Goal: Task Accomplishment & Management: Complete application form

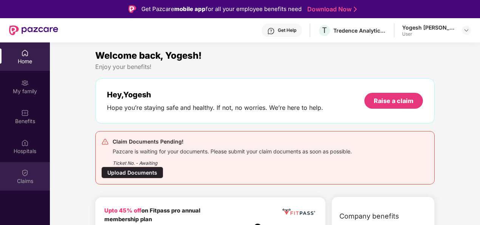
click at [29, 176] on div "Claims" at bounding box center [25, 176] width 50 height 28
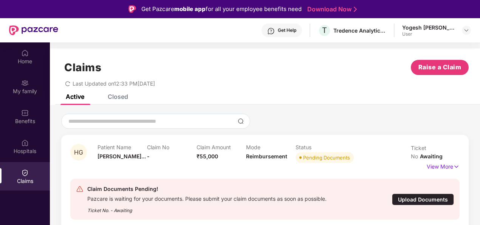
click at [424, 193] on div "Upload Documents" at bounding box center [423, 199] width 62 height 12
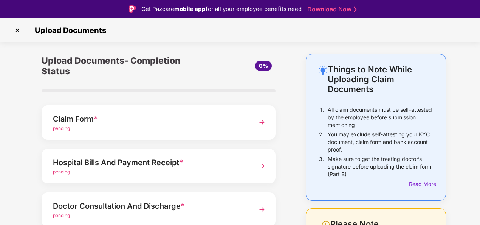
click at [262, 124] on img at bounding box center [262, 122] width 14 height 14
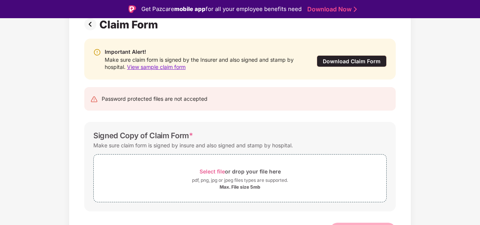
scroll to position [74, 0]
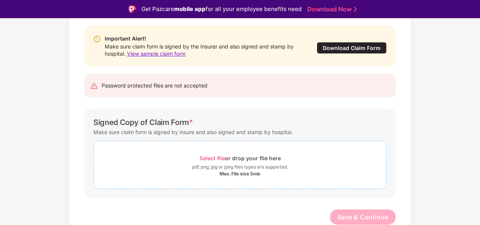
click at [208, 156] on span "Select file" at bounding box center [212, 158] width 25 height 6
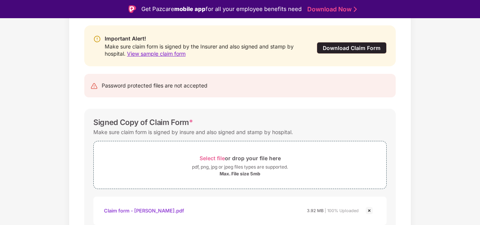
scroll to position [110, 0]
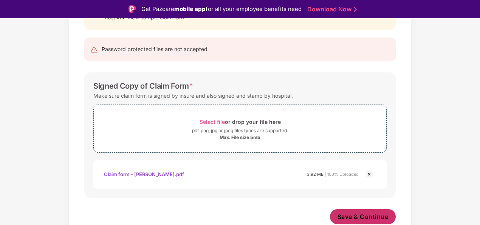
click at [357, 214] on span "Save & Continue" at bounding box center [363, 216] width 51 height 8
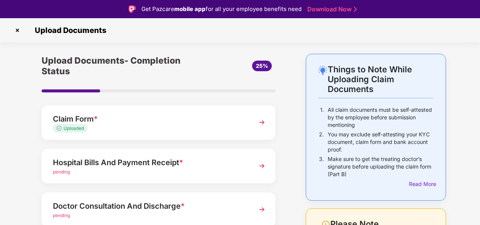
click at [261, 166] on img at bounding box center [262, 166] width 14 height 14
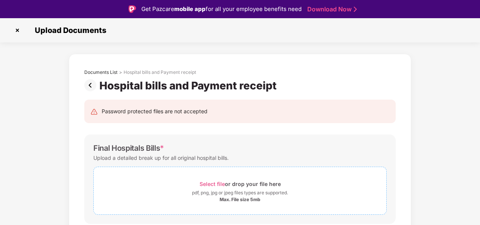
click at [207, 184] on span "Select file" at bounding box center [212, 183] width 25 height 6
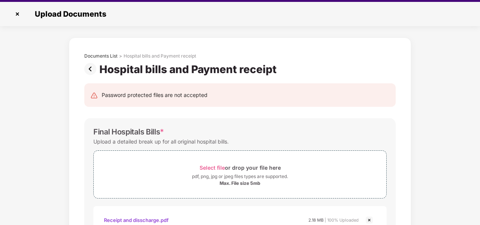
scroll to position [18, 0]
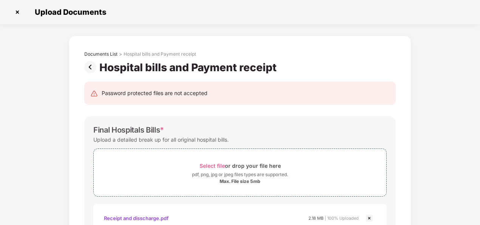
click at [228, 204] on div "Receipt and disscharge.pdf 2.18 MB | 100% Uploaded" at bounding box center [240, 218] width 294 height 28
click at [259, 119] on div "Final Hospitals Bills * Upload a detailed break up for all original hospital bi…" at bounding box center [240, 178] width 312 height 125
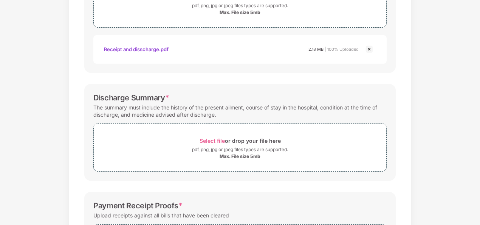
scroll to position [171, 0]
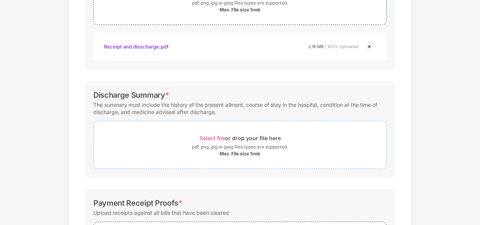
click at [212, 137] on span "Select file" at bounding box center [212, 138] width 25 height 6
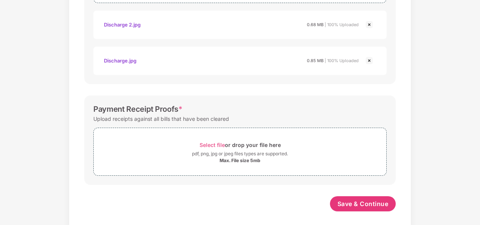
scroll to position [342, 0]
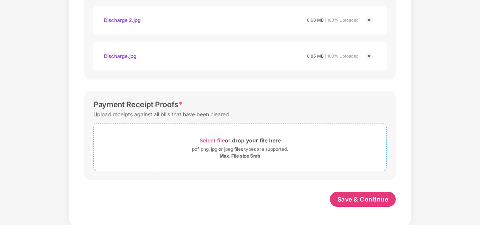
click at [216, 138] on span "Select file" at bounding box center [212, 140] width 25 height 6
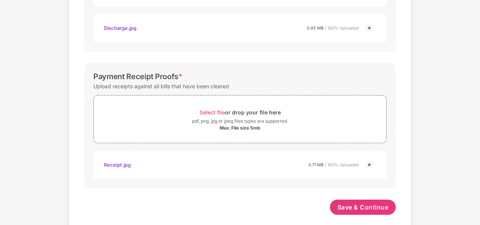
scroll to position [378, 0]
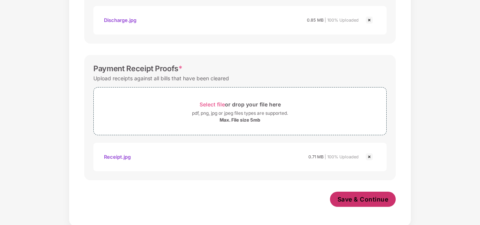
click at [352, 196] on span "Save & Continue" at bounding box center [363, 199] width 51 height 8
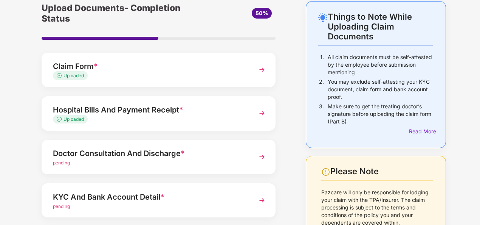
scroll to position [30, 0]
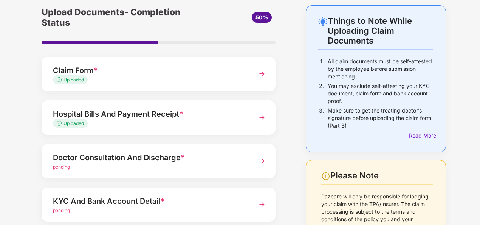
click at [261, 161] on img at bounding box center [262, 161] width 14 height 14
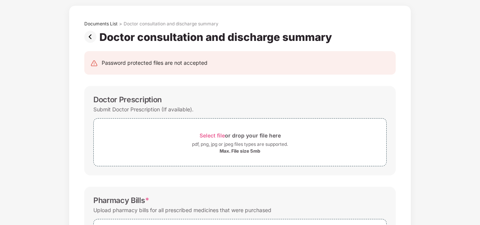
scroll to position [0, 0]
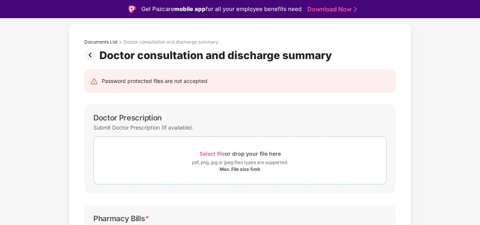
click at [218, 154] on span "Select file" at bounding box center [212, 153] width 25 height 6
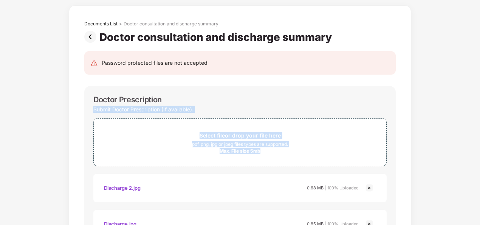
drag, startPoint x: 479, startPoint y: 100, endPoint x: 482, endPoint y: 156, distance: 56.1
click at [480, 156] on html "Get Pazcare mobile app for all your employee benefits need Download Now Upload …" at bounding box center [240, 94] width 480 height 225
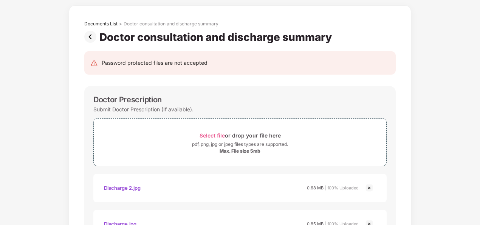
drag, startPoint x: 481, startPoint y: 156, endPoint x: 461, endPoint y: 188, distance: 37.6
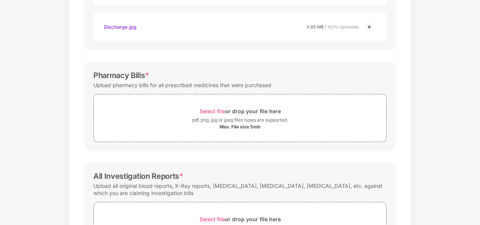
click at [458, 179] on div "Documents List > Doctor consultation and discharge summary Doctor consultation …" at bounding box center [240, 57] width 480 height 496
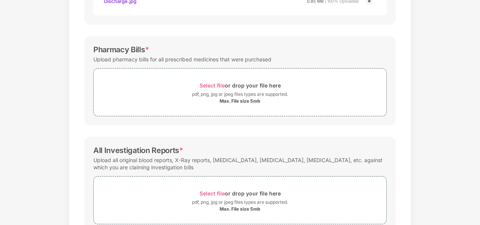
scroll to position [306, 0]
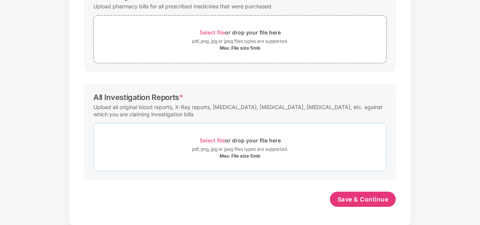
click at [219, 138] on span "Select file" at bounding box center [212, 140] width 25 height 6
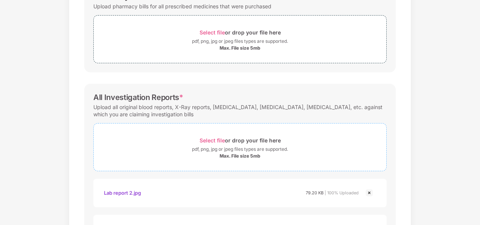
click at [208, 138] on span "Select file" at bounding box center [212, 140] width 25 height 6
drag, startPoint x: 479, startPoint y: 171, endPoint x: 482, endPoint y: 192, distance: 21.8
click at [480, 192] on html "Get Pazcare mobile app for all your employee benefits need Download Now Upload …" at bounding box center [240, 94] width 480 height 225
drag, startPoint x: 482, startPoint y: 192, endPoint x: 445, endPoint y: 199, distance: 37.7
click at [445, 199] on div "Documents List > Doctor consultation and discharge summary Doctor consultation …" at bounding box center [240, 50] width 480 height 640
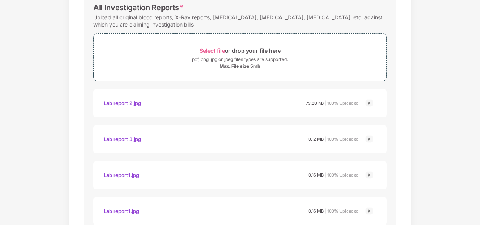
scroll to position [396, 0]
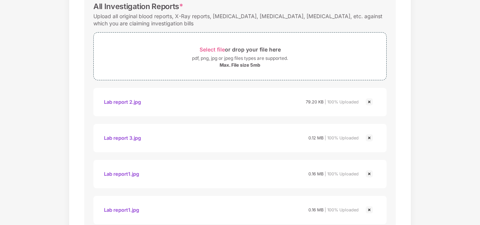
click at [368, 207] on img at bounding box center [369, 209] width 9 height 9
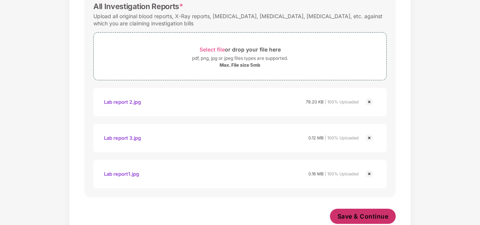
click at [363, 219] on button "Save & Continue" at bounding box center [363, 215] width 66 height 15
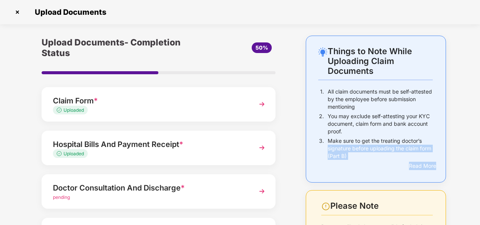
drag, startPoint x: 479, startPoint y: 138, endPoint x: 482, endPoint y: 166, distance: 27.4
click at [480, 166] on html "Get Pazcare mobile app for all your employee benefits need Download Now Upload …" at bounding box center [240, 94] width 480 height 225
click at [287, 154] on div "Upload Documents- Completion Status 50% Claim Form * Uploaded Hospital Bills An…" at bounding box center [159, 190] width 272 height 309
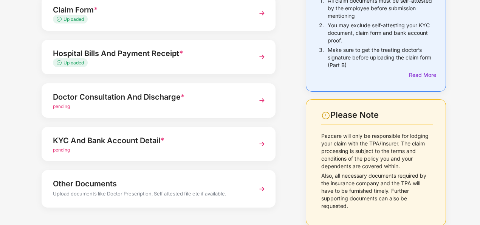
scroll to position [106, 0]
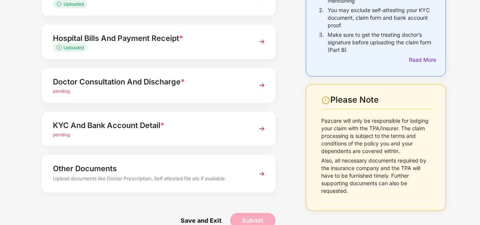
click at [263, 85] on img at bounding box center [262, 85] width 14 height 14
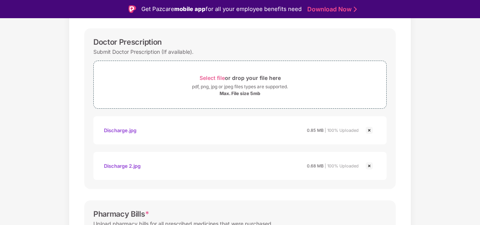
scroll to position [18, 0]
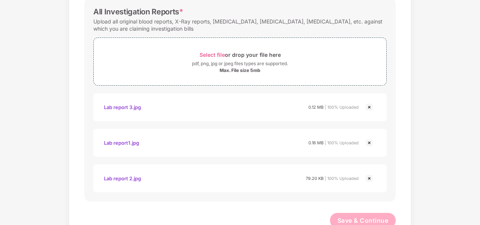
scroll to position [412, 0]
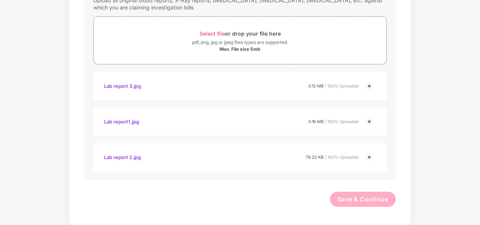
click at [291, 197] on div "Save & Continue" at bounding box center [240, 200] width 312 height 19
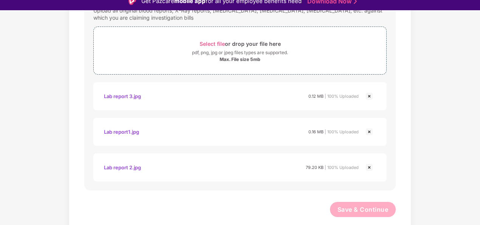
scroll to position [0, 0]
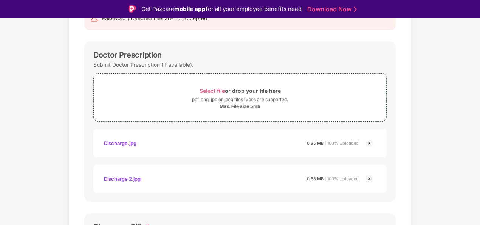
scroll to position [412, 0]
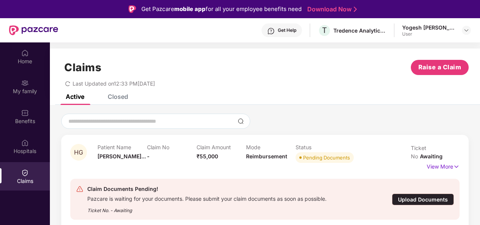
click at [424, 193] on div "Upload Documents" at bounding box center [423, 199] width 62 height 12
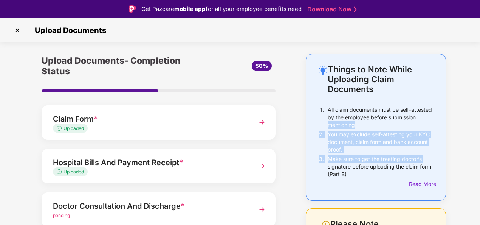
drag, startPoint x: 479, startPoint y: 119, endPoint x: 482, endPoint y: 158, distance: 39.5
click at [480, 158] on html "Get Pazcare mobile app for all your employee benefits need Download Now Upload …" at bounding box center [240, 112] width 480 height 225
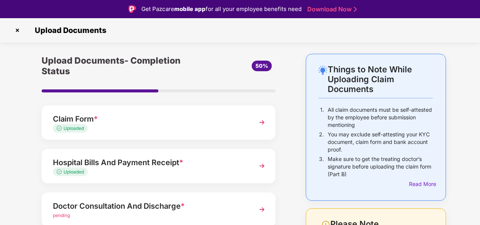
click at [295, 188] on div "Things to Note While Uploading Claim Documents 1. All claim documents must be s…" at bounding box center [376, 208] width 163 height 309
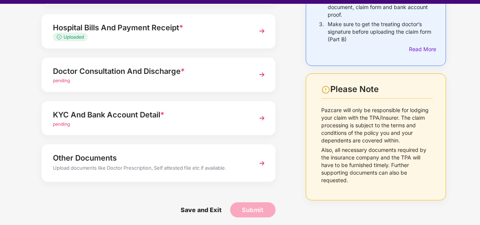
scroll to position [15, 0]
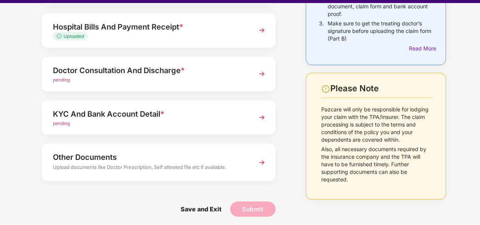
click at [261, 162] on img at bounding box center [262, 162] width 14 height 14
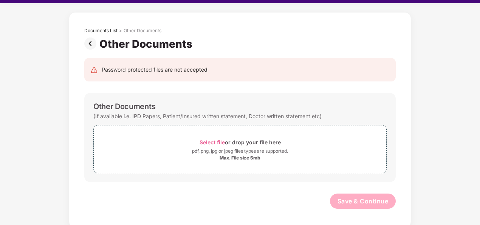
scroll to position [26, 0]
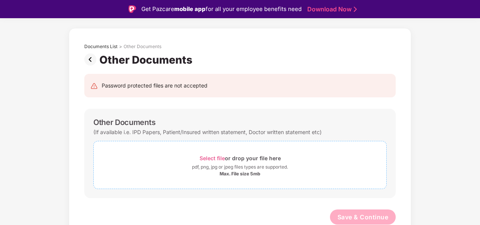
click at [220, 157] on span "Select file" at bounding box center [212, 158] width 25 height 6
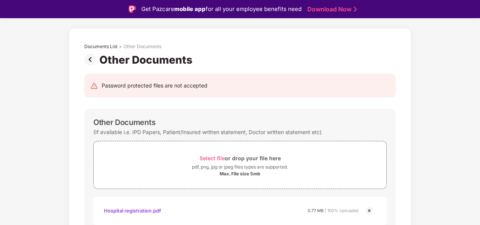
click at [89, 61] on img at bounding box center [91, 59] width 15 height 12
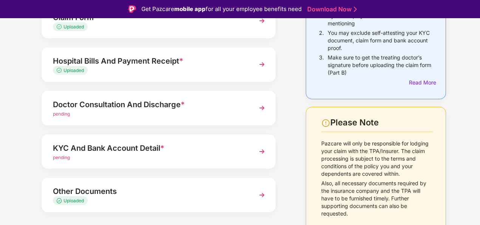
scroll to position [102, 0]
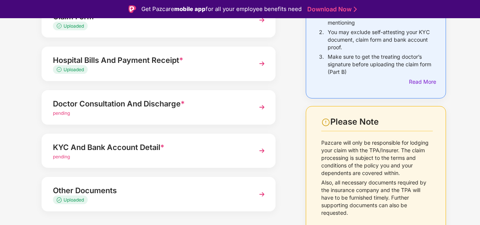
click at [263, 108] on img at bounding box center [262, 107] width 14 height 14
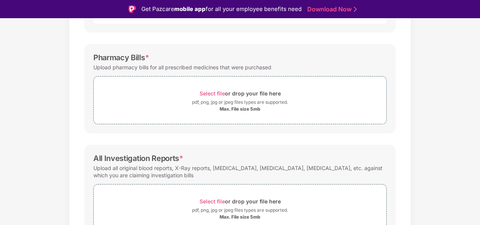
scroll to position [259, 0]
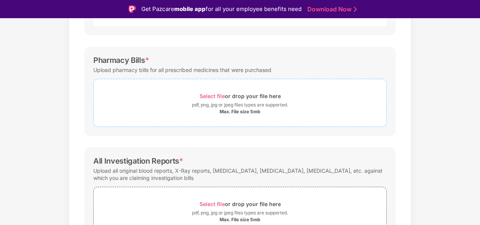
click at [208, 95] on span "Select file" at bounding box center [212, 96] width 25 height 6
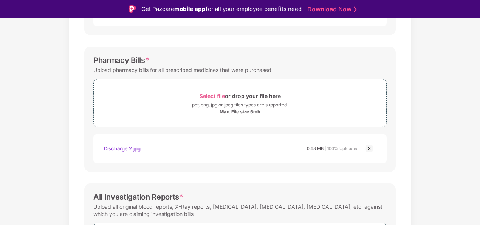
scroll to position [63, 0]
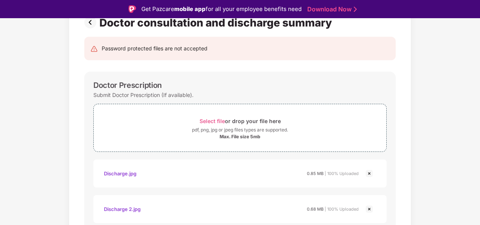
click at [88, 23] on img at bounding box center [91, 22] width 15 height 12
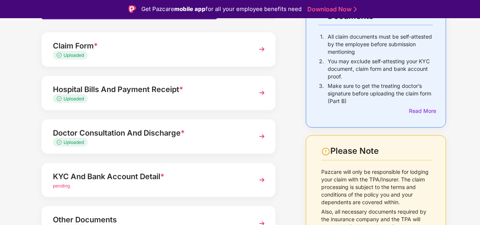
scroll to position [76, 0]
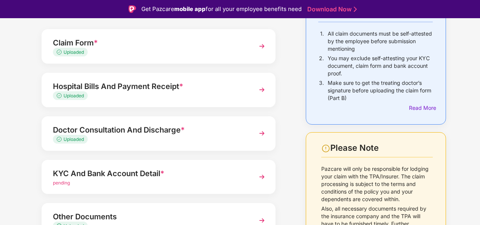
click at [261, 177] on img at bounding box center [262, 177] width 14 height 14
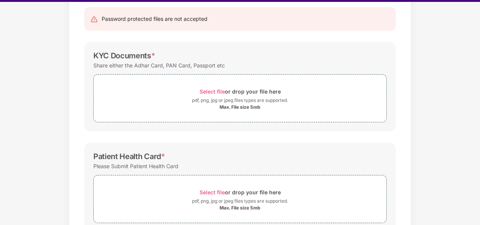
scroll to position [18, 0]
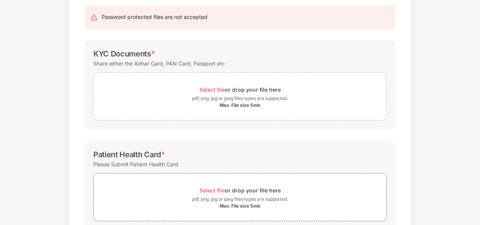
click at [214, 89] on span "Select file" at bounding box center [212, 89] width 25 height 6
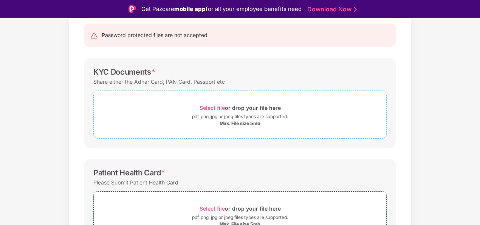
click at [215, 108] on span "Select file" at bounding box center [212, 107] width 25 height 6
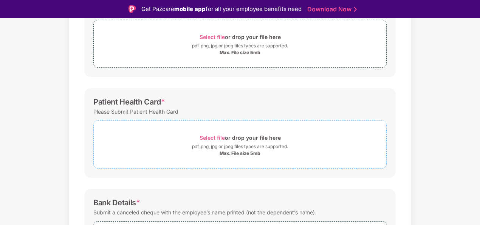
click at [212, 137] on span "Select file" at bounding box center [212, 137] width 25 height 6
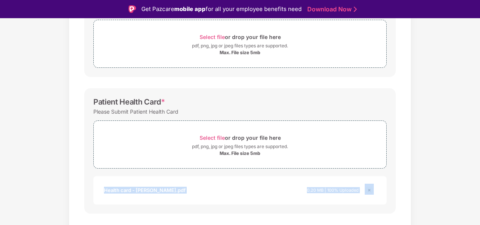
drag, startPoint x: 479, startPoint y: 152, endPoint x: 482, endPoint y: 188, distance: 36.8
click at [480, 188] on html "Get Pazcare mobile app for all your employee benefits need Download Now Upload …" at bounding box center [240, 112] width 480 height 225
drag, startPoint x: 482, startPoint y: 188, endPoint x: 406, endPoint y: 188, distance: 76.0
click at [406, 188] on div "Password protected files are not accepted KYC Documents * Share either the Adha…" at bounding box center [240, 150] width 334 height 410
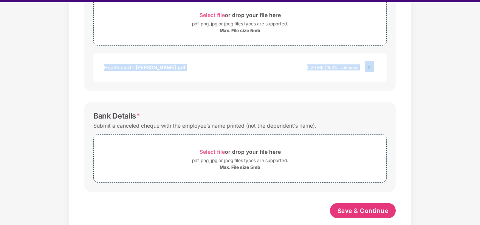
scroll to position [263, 0]
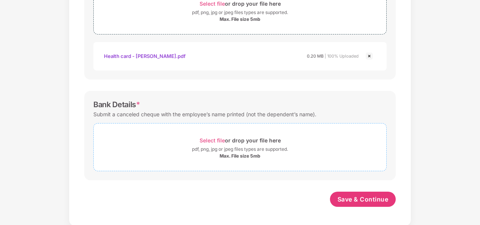
click at [211, 140] on span "Select file" at bounding box center [212, 140] width 25 height 6
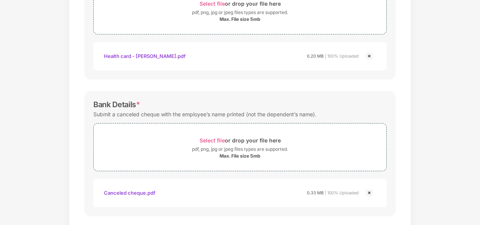
click at [401, 181] on div "Password protected files are not accepted KYC Documents * Share either the Adha…" at bounding box center [240, 34] width 334 height 446
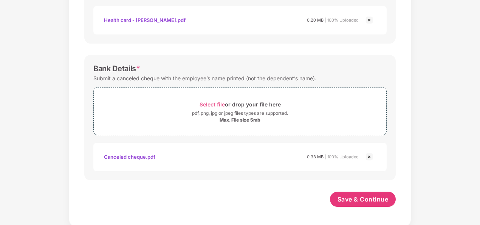
scroll to position [283, 0]
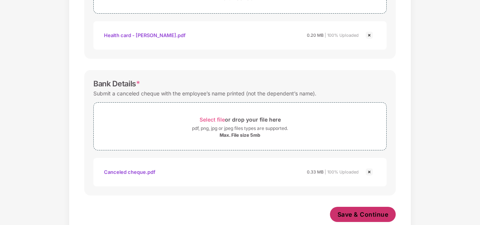
click at [360, 212] on span "Save & Continue" at bounding box center [363, 214] width 51 height 8
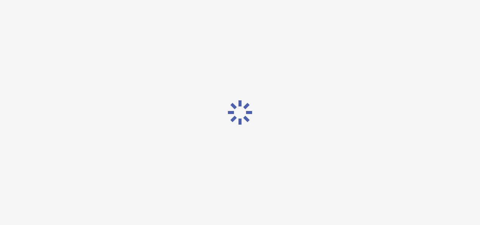
scroll to position [0, 0]
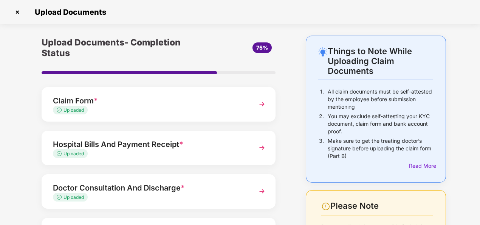
click at [291, 113] on div "Upload Documents- Completion Status 75% Claim Form * Uploaded Hospital Bills An…" at bounding box center [159, 189] width 272 height 306
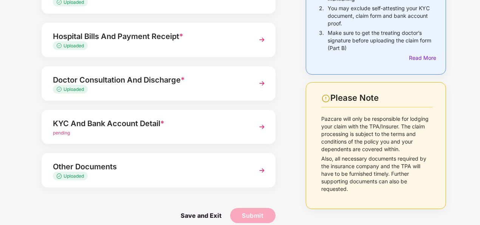
scroll to position [117, 0]
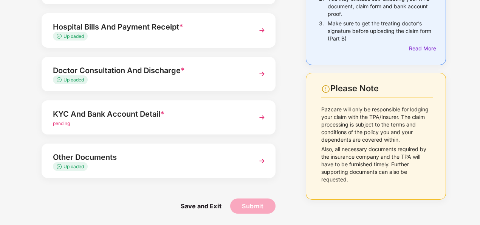
click at [260, 118] on img at bounding box center [262, 117] width 14 height 14
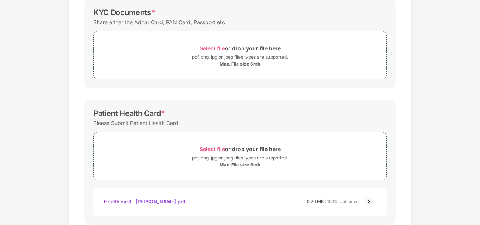
scroll to position [0, 0]
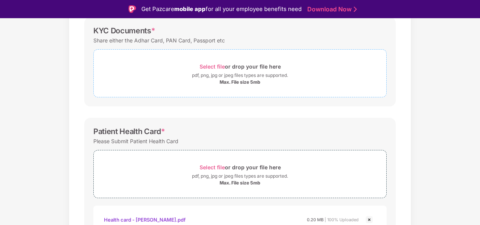
click at [208, 67] on span "Select file" at bounding box center [212, 66] width 25 height 6
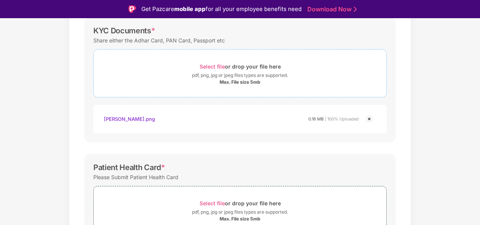
click at [207, 65] on span "Select file" at bounding box center [212, 66] width 25 height 6
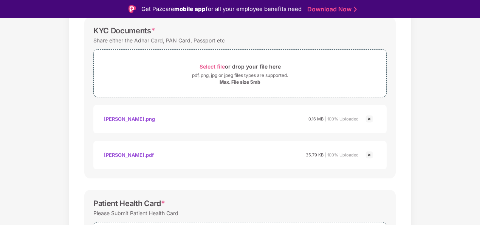
click at [450, 104] on div "Documents List > KYC and Bank Account Detail KYC and Bank Account Detail Passwo…" at bounding box center [240, 216] width 480 height 560
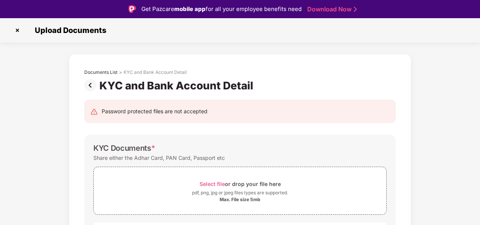
click at [91, 87] on img at bounding box center [91, 85] width 15 height 12
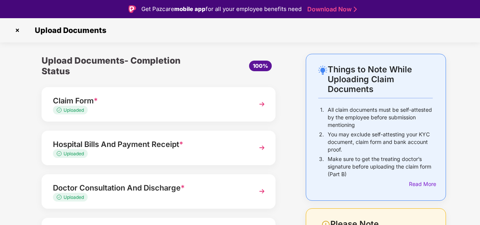
click at [468, 86] on div "Things to Note While Uploading Claim Documents 1. All claim documents must be s…" at bounding box center [240, 198] width 480 height 289
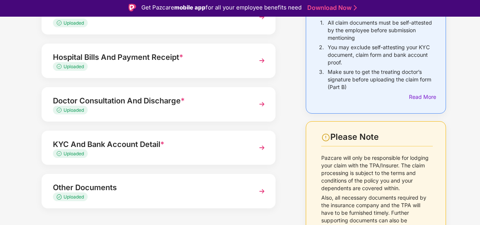
scroll to position [99, 0]
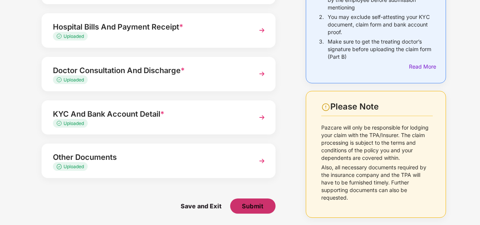
click at [243, 206] on span "Submit" at bounding box center [253, 206] width 22 height 8
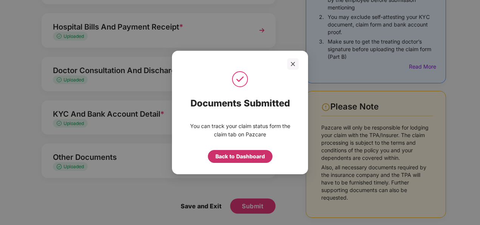
click at [243, 157] on div "Back to Dashboard" at bounding box center [241, 156] width 50 height 8
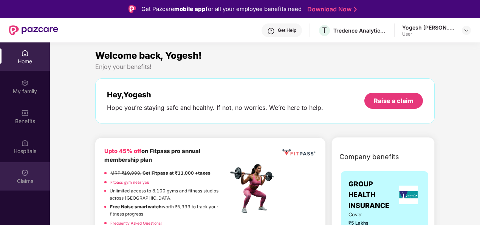
click at [25, 175] on img at bounding box center [25, 173] width 8 height 8
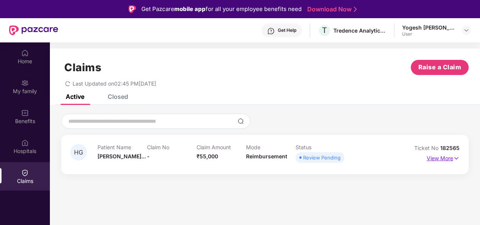
click at [457, 158] on img at bounding box center [457, 158] width 6 height 8
